Goal: Communication & Community: Participate in discussion

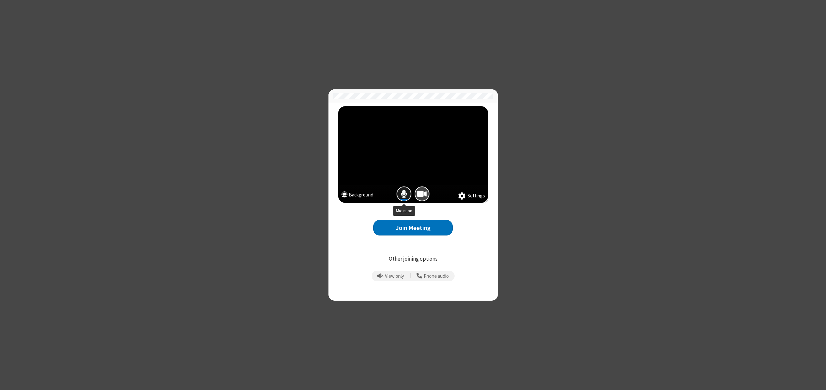
click at [403, 193] on span "Mic is on" at bounding box center [404, 193] width 6 height 9
click at [424, 194] on span "Camera is on" at bounding box center [422, 193] width 10 height 9
click at [424, 194] on span "Camera is off" at bounding box center [422, 193] width 11 height 9
click at [420, 225] on button "Join Meeting" at bounding box center [412, 228] width 79 height 16
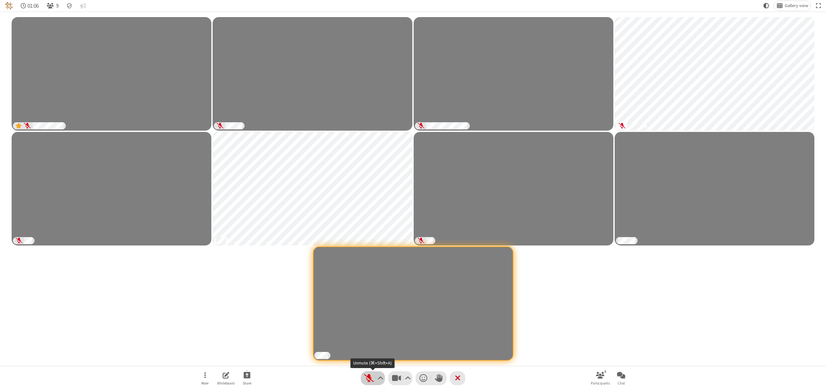
click at [364, 382] on span "Unmute (⌘+Shift+A)" at bounding box center [369, 378] width 10 height 9
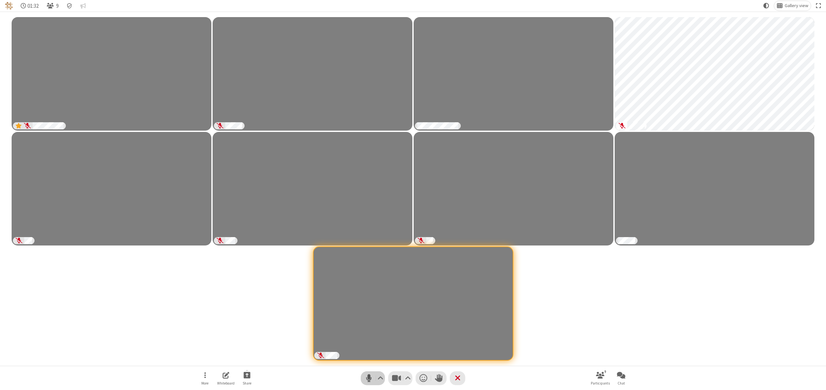
click at [366, 381] on span "Mute (⌘+Shift+A)" at bounding box center [369, 378] width 10 height 9
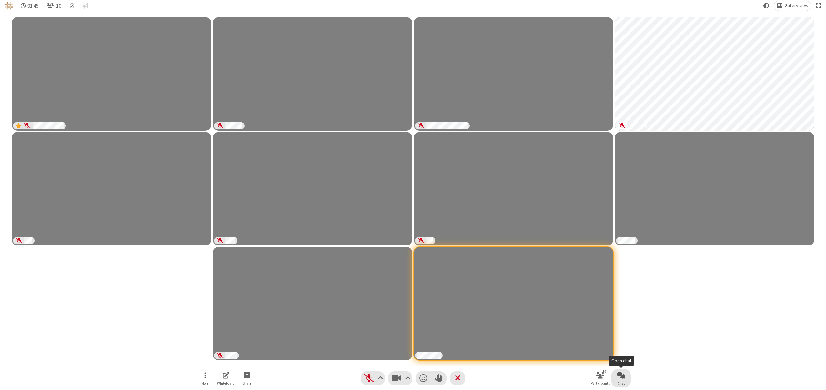
click at [623, 373] on span "Open chat" at bounding box center [621, 375] width 8 height 8
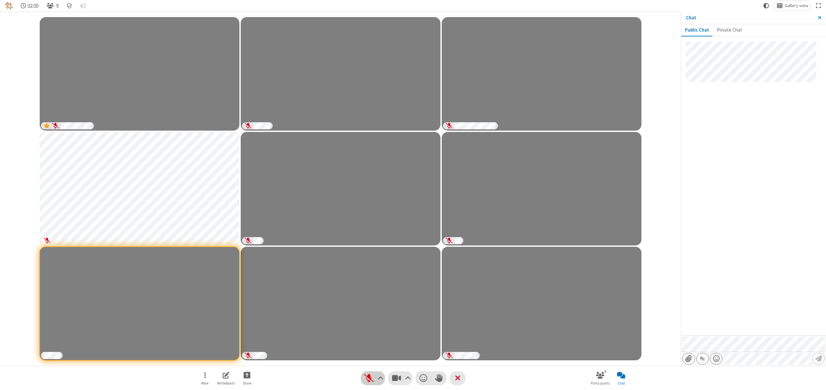
click at [367, 380] on span "Unmute (⌘+Shift+A)" at bounding box center [369, 378] width 10 height 9
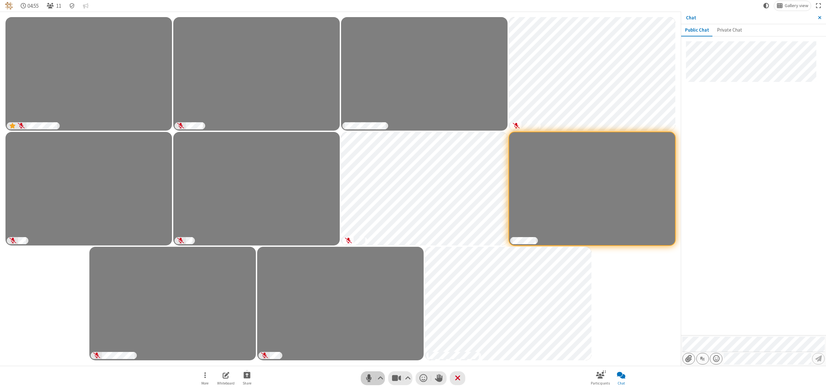
click at [365, 379] on span "Mute (⌘+Shift+A)" at bounding box center [369, 378] width 10 height 9
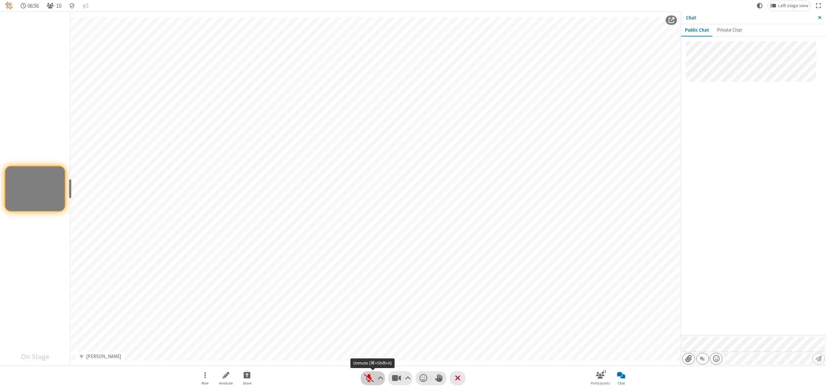
click at [365, 377] on span "Unmute (⌘+Shift+A)" at bounding box center [369, 378] width 10 height 9
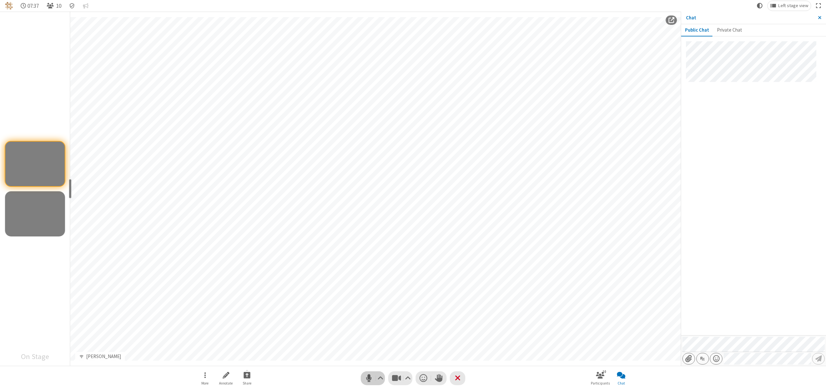
click at [365, 380] on span "Mute (⌘+Shift+A)" at bounding box center [369, 378] width 10 height 9
click at [365, 380] on span "Unmute (⌘+Shift+A)" at bounding box center [369, 378] width 10 height 9
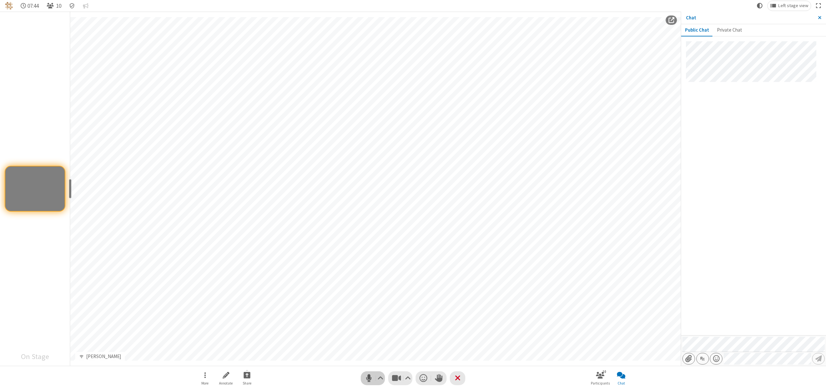
click at [365, 380] on span "Mute (⌘+Shift+A)" at bounding box center [369, 378] width 10 height 9
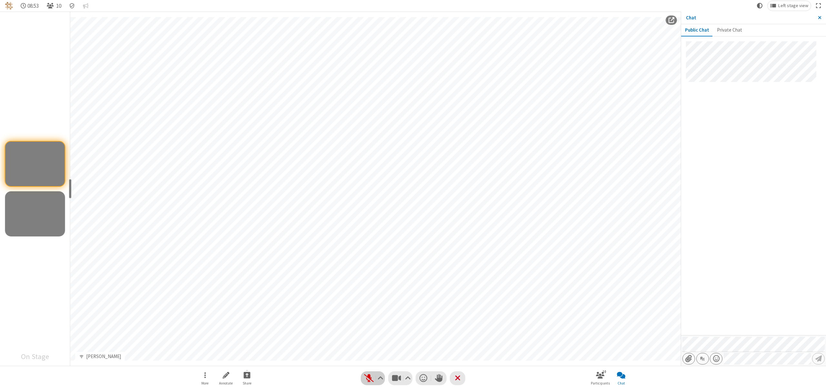
click at [370, 375] on span "Unmute (⌘+Shift+A)" at bounding box center [369, 378] width 10 height 9
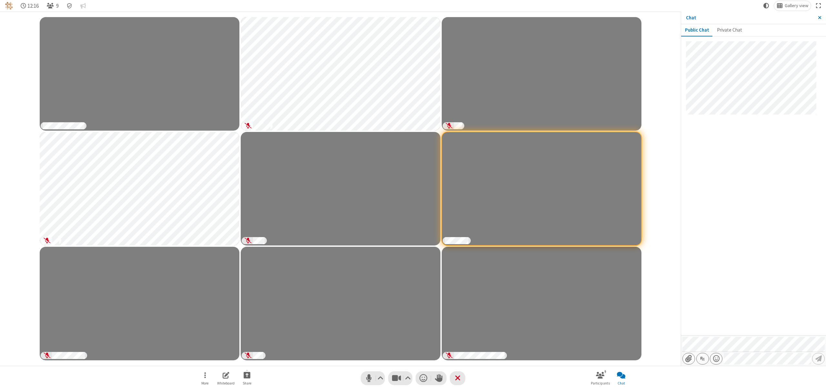
click at [24, 103] on div "Participants" at bounding box center [340, 188] width 671 height 345
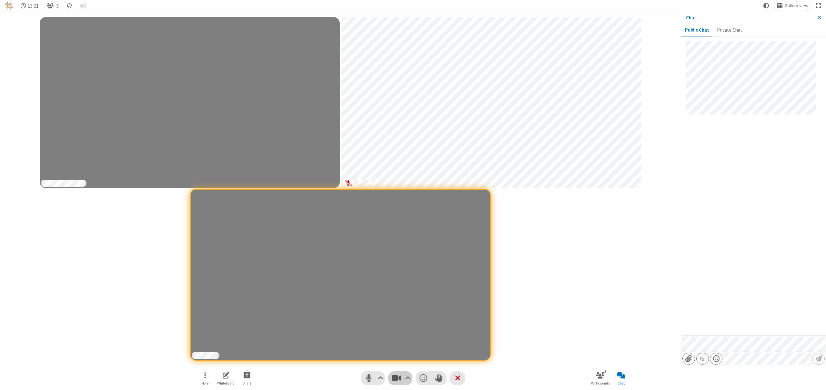
click at [390, 377] on button "Video" at bounding box center [400, 378] width 24 height 14
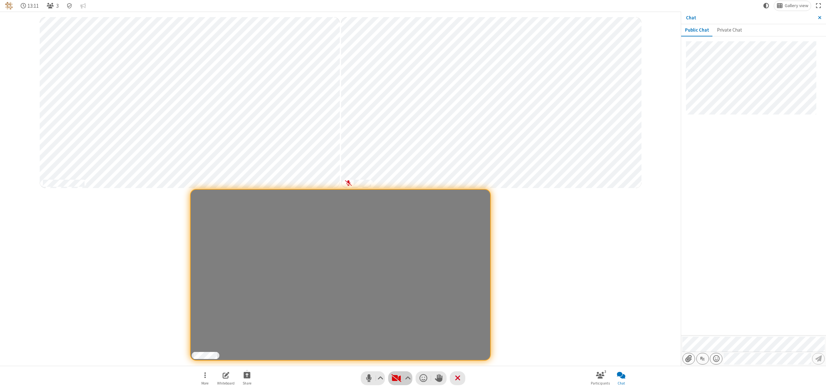
click at [392, 378] on span "Start video (⌘+Shift+V)" at bounding box center [396, 378] width 10 height 9
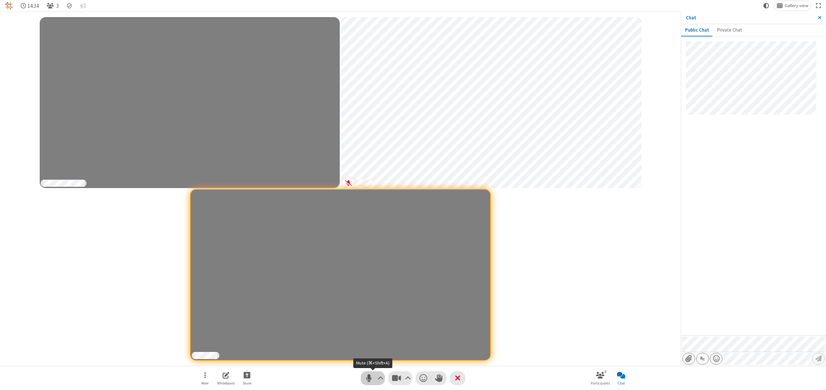
click at [367, 380] on span "Mute (⌘+Shift+A)" at bounding box center [369, 378] width 10 height 9
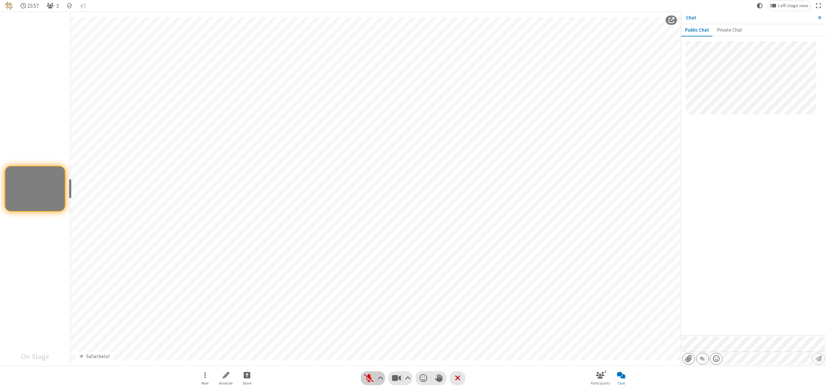
click at [365, 377] on span "Unmute (⌘+Shift+A)" at bounding box center [369, 378] width 10 height 9
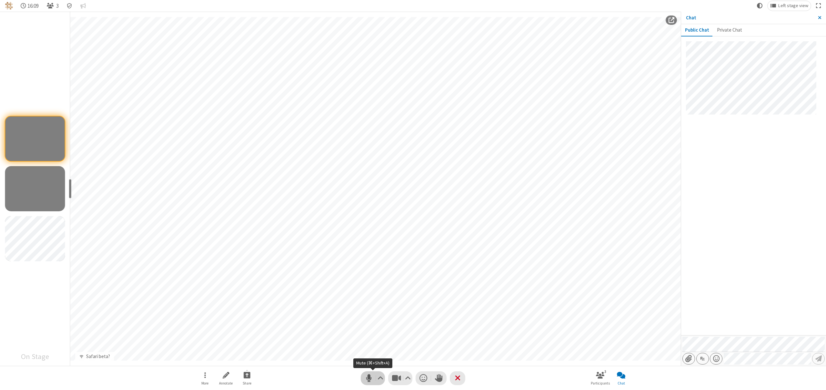
click at [372, 379] on span "Mute (⌘+Shift+A)" at bounding box center [369, 378] width 10 height 9
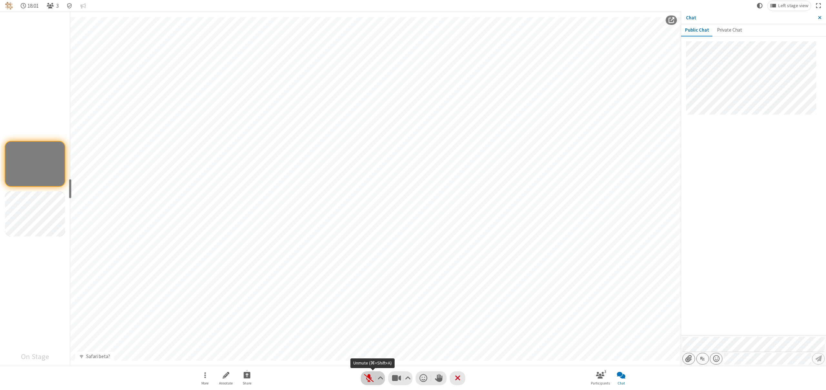
click at [366, 380] on span "Unmute (⌘+Shift+A)" at bounding box center [369, 378] width 10 height 9
